Goal: Information Seeking & Learning: Learn about a topic

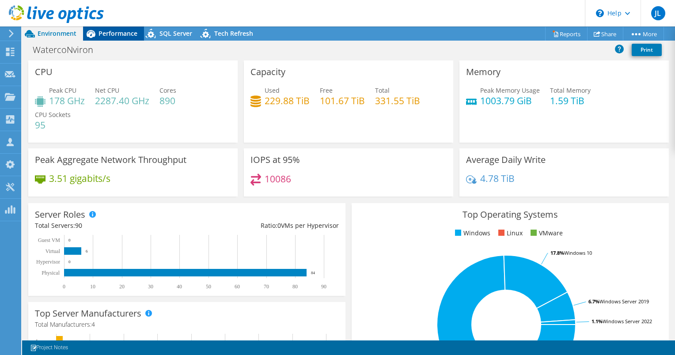
click at [124, 35] on span "Performance" at bounding box center [117, 33] width 39 height 8
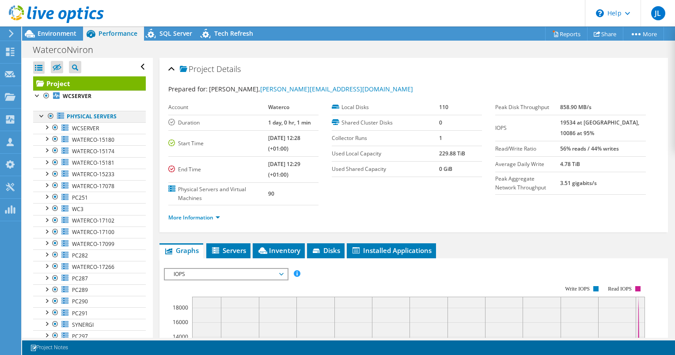
click at [52, 118] on div at bounding box center [50, 116] width 9 height 11
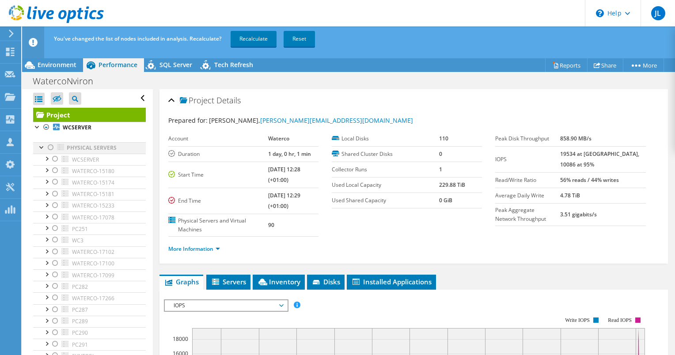
click at [50, 147] on div at bounding box center [50, 147] width 9 height 11
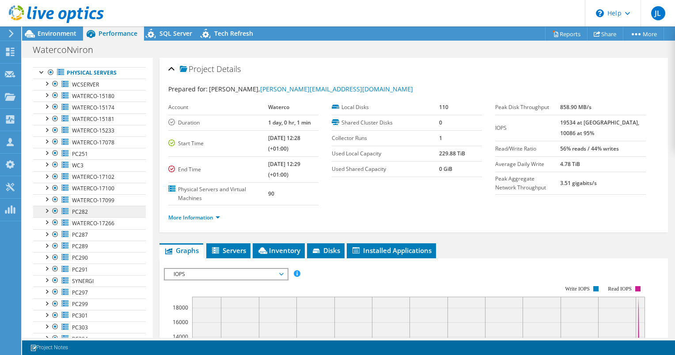
scroll to position [46, 0]
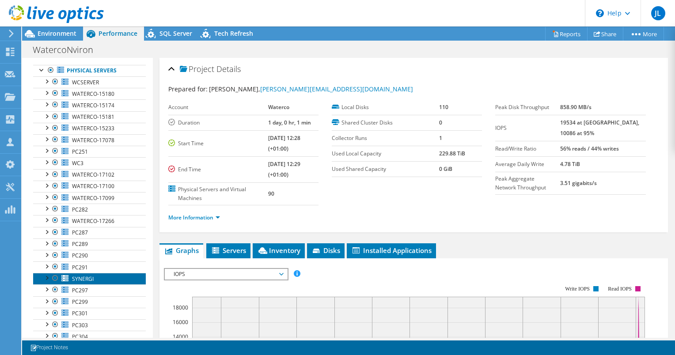
click at [71, 274] on link "SYNERGI" at bounding box center [89, 278] width 113 height 11
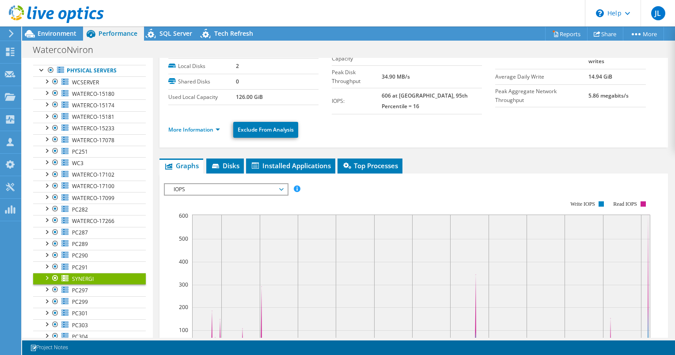
scroll to position [0, 0]
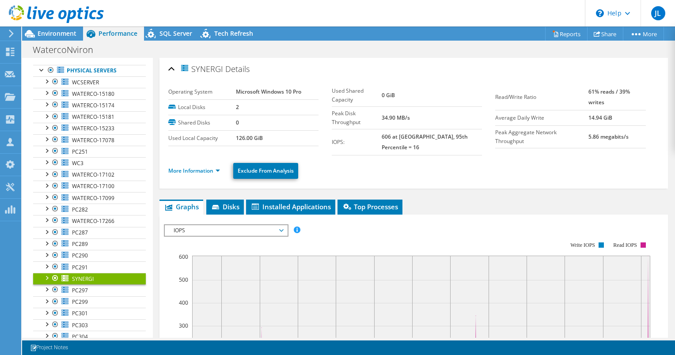
drag, startPoint x: 208, startPoint y: 161, endPoint x: 226, endPoint y: 150, distance: 20.6
drag, startPoint x: 226, startPoint y: 150, endPoint x: 217, endPoint y: 161, distance: 14.1
click at [217, 167] on link "More Information" at bounding box center [194, 171] width 52 height 8
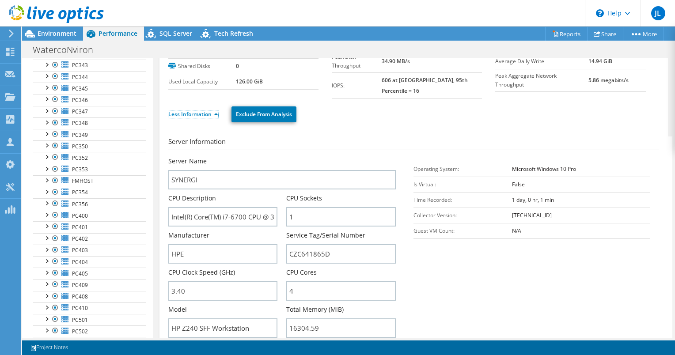
scroll to position [666, 0]
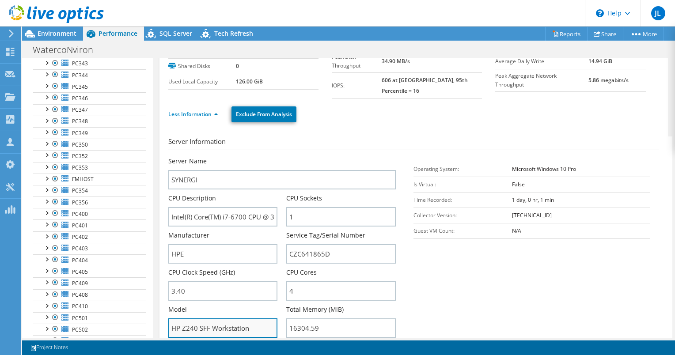
click at [249, 318] on input "HP Z240 SFF Workstation" at bounding box center [222, 327] width 109 height 19
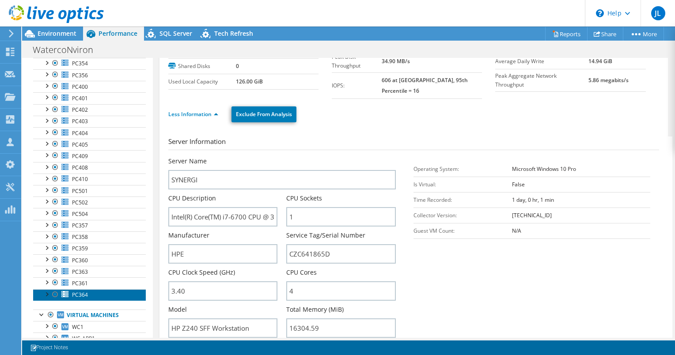
click at [88, 290] on link "PC364" at bounding box center [89, 294] width 113 height 11
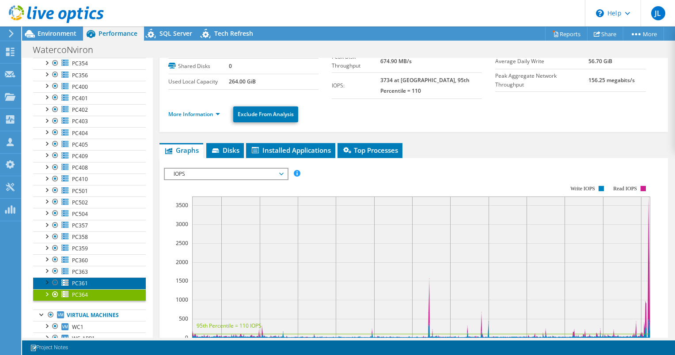
click at [84, 279] on span "PC361" at bounding box center [80, 283] width 16 height 8
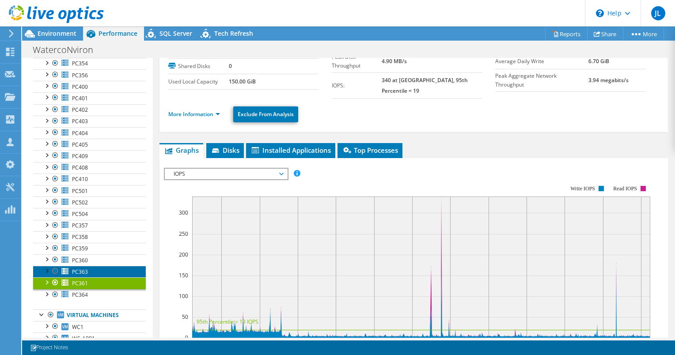
click at [83, 266] on link "PC363" at bounding box center [89, 271] width 113 height 11
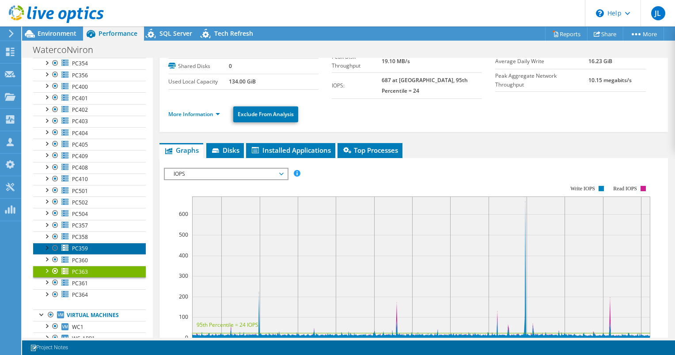
click at [84, 243] on link "PC359" at bounding box center [89, 248] width 113 height 11
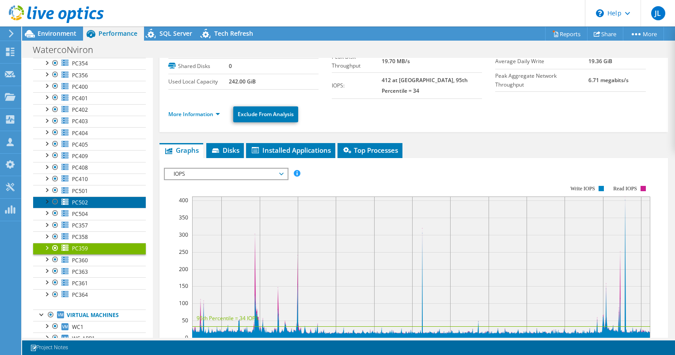
click at [81, 199] on span "PC502" at bounding box center [80, 203] width 16 height 8
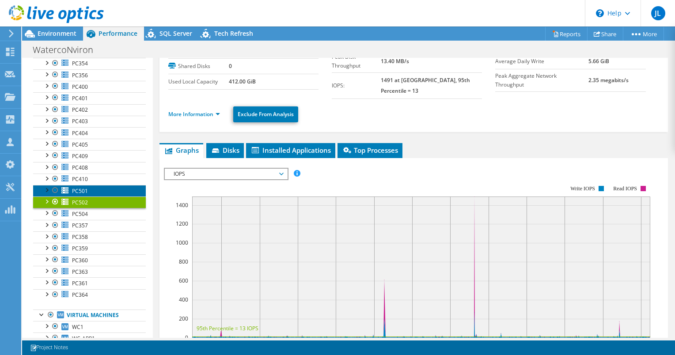
click at [81, 185] on link "PC501" at bounding box center [89, 190] width 113 height 11
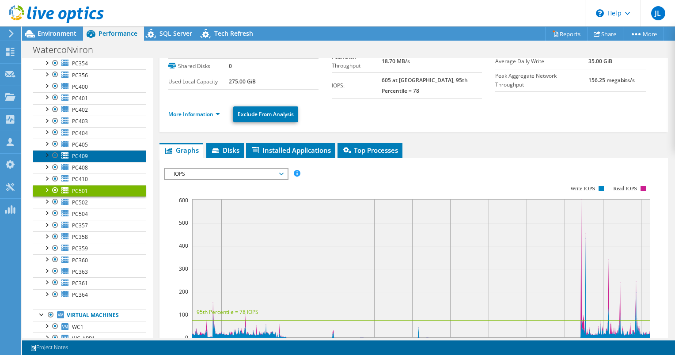
click at [85, 152] on span "PC409" at bounding box center [80, 156] width 16 height 8
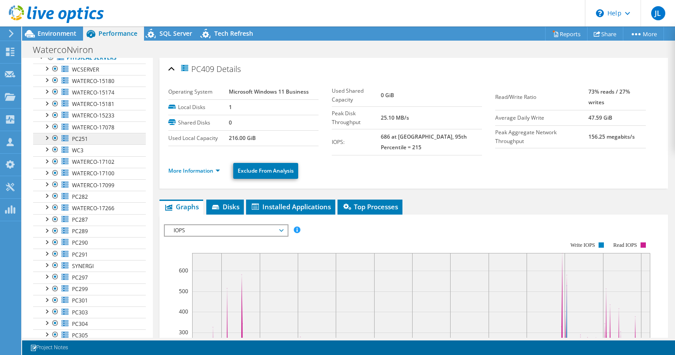
scroll to position [0, 0]
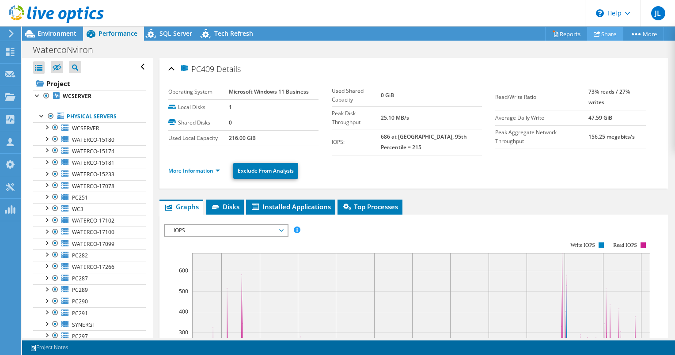
click at [603, 33] on link "Share" at bounding box center [605, 34] width 36 height 14
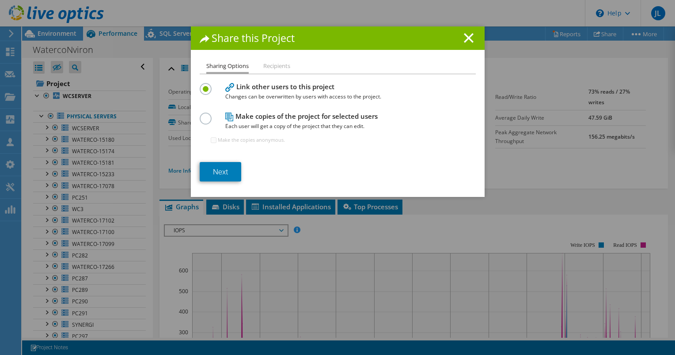
click at [279, 67] on li "Recipients" at bounding box center [276, 66] width 27 height 11
click at [466, 38] on line at bounding box center [468, 38] width 9 height 9
